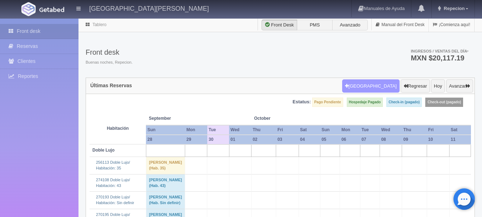
click at [366, 85] on button "[GEOGRAPHIC_DATA]" at bounding box center [370, 86] width 57 height 14
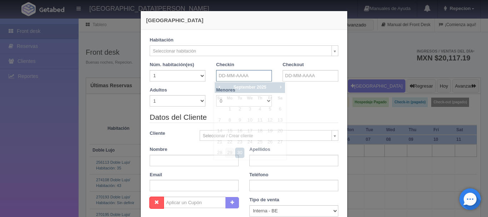
click at [250, 76] on input "text" at bounding box center [244, 75] width 56 height 11
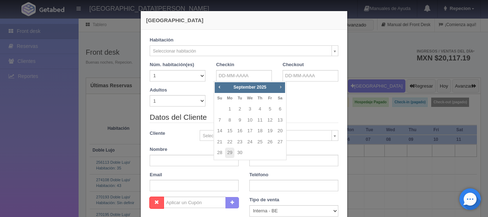
click at [278, 86] on span "Next" at bounding box center [280, 87] width 6 height 6
checkbox input "false"
click at [269, 108] on link "3" at bounding box center [269, 109] width 9 height 10
type input "[DATE]"
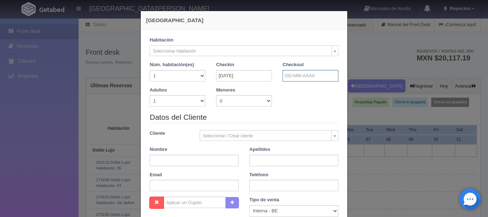
click at [291, 77] on input "text" at bounding box center [310, 75] width 56 height 11
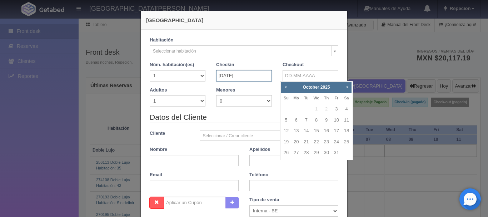
click at [252, 74] on input "[DATE]" at bounding box center [244, 75] width 56 height 11
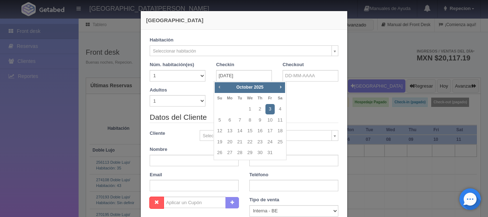
click at [221, 88] on span "Prev" at bounding box center [219, 87] width 6 height 6
click at [280, 89] on span "Next" at bounding box center [280, 87] width 6 height 6
checkbox input "false"
click at [260, 108] on link "2" at bounding box center [259, 109] width 9 height 10
type input "[DATE]"
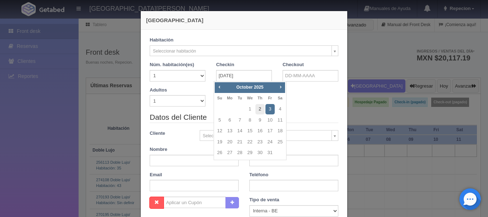
checkbox input "false"
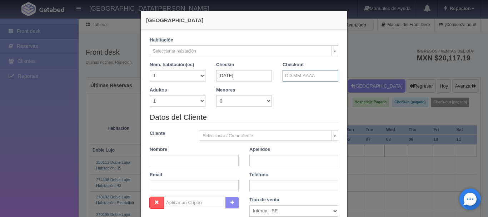
click at [286, 78] on input "text" at bounding box center [310, 75] width 56 height 11
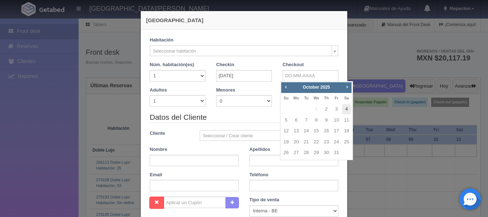
click at [346, 108] on link "4" at bounding box center [346, 109] width 9 height 10
type input "[DATE]"
checkbox input "false"
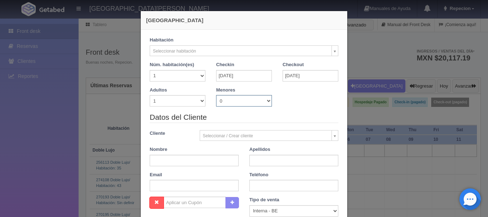
click at [256, 101] on select "0 1 2 3 4 5 6 7 8 9 10" at bounding box center [244, 100] width 56 height 11
click at [179, 76] on select "1 2 3 4 5 6 7 8 9 10 11 12 13 14 15 16 17 18 19 20" at bounding box center [178, 75] width 56 height 11
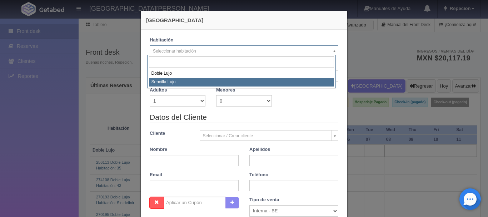
select select "576"
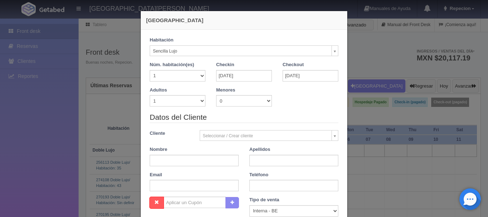
checkbox input "false"
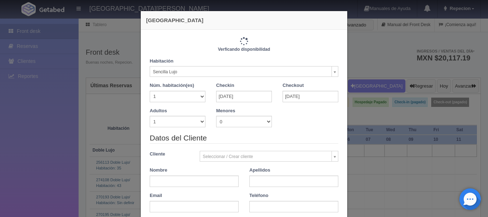
type input "2300.00"
checkbox input "false"
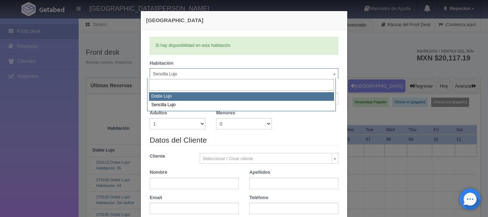
drag, startPoint x: 184, startPoint y: 96, endPoint x: 180, endPoint y: 95, distance: 3.6
select select "577"
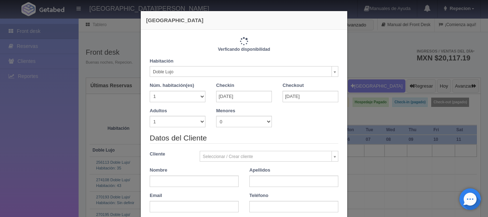
checkbox input "false"
type input "2440.00"
checkbox input "false"
